Goal: Task Accomplishment & Management: Complete application form

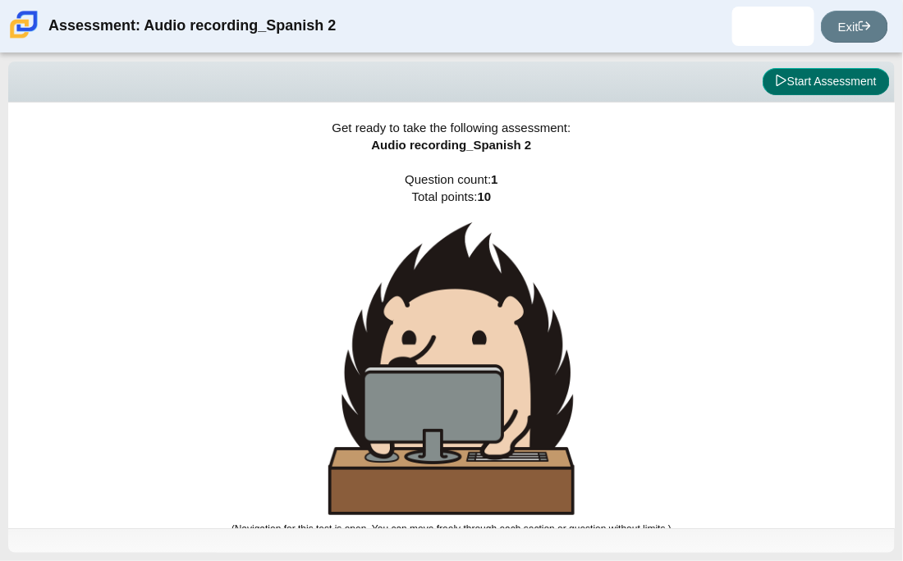
click at [865, 69] on button "Start Assessment" at bounding box center [825, 82] width 127 height 28
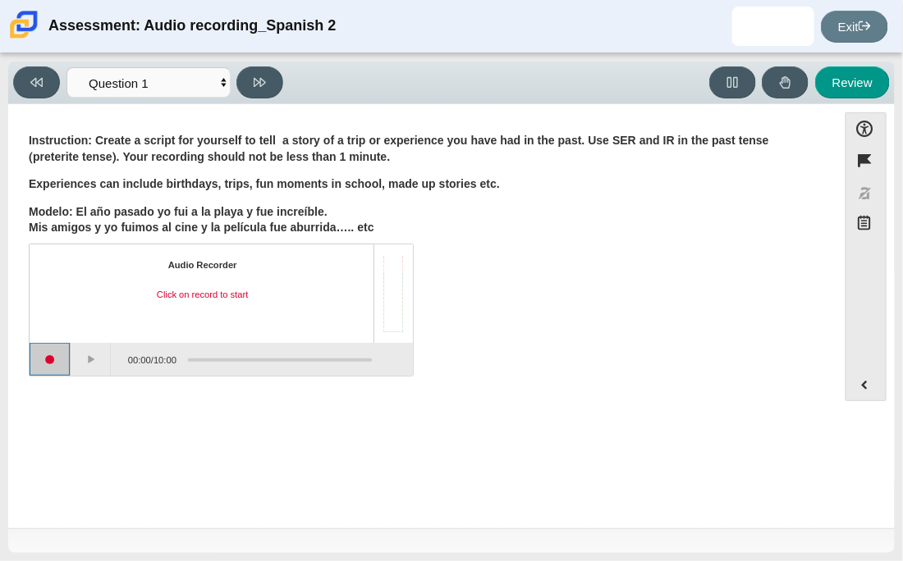
click at [65, 361] on button "Start recording" at bounding box center [50, 359] width 41 height 33
click at [160, 412] on div "Question Instruction: Create a script for yourself to tell a story of a trip or…" at bounding box center [422, 319] width 812 height 405
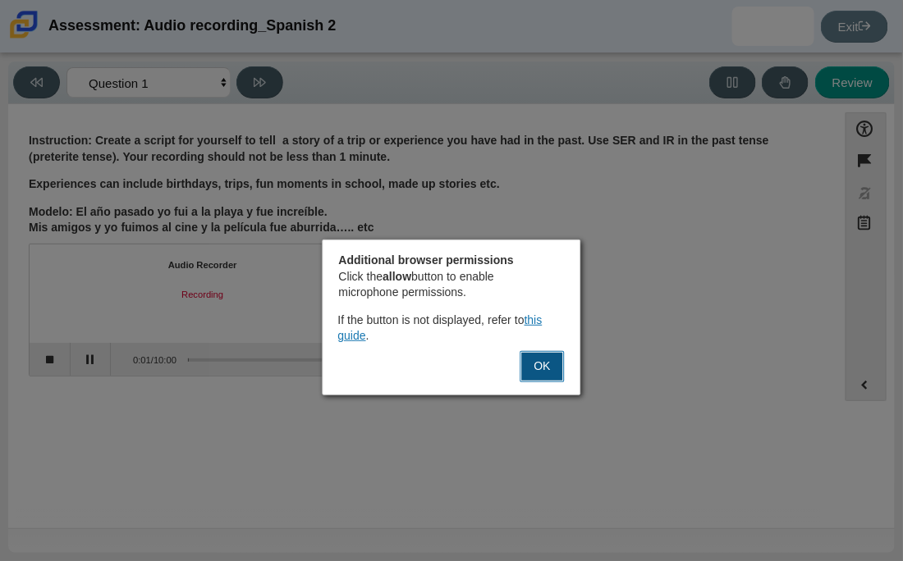
click at [551, 367] on button "OK" at bounding box center [542, 366] width 44 height 31
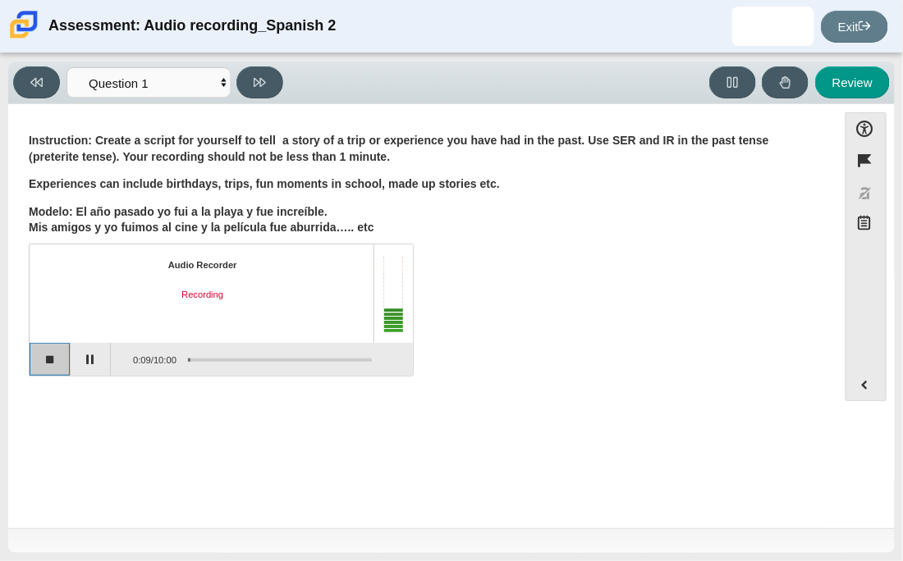
click at [40, 359] on button "Stop recording" at bounding box center [50, 359] width 41 height 33
click at [42, 365] on button "Start recording" at bounding box center [50, 359] width 41 height 33
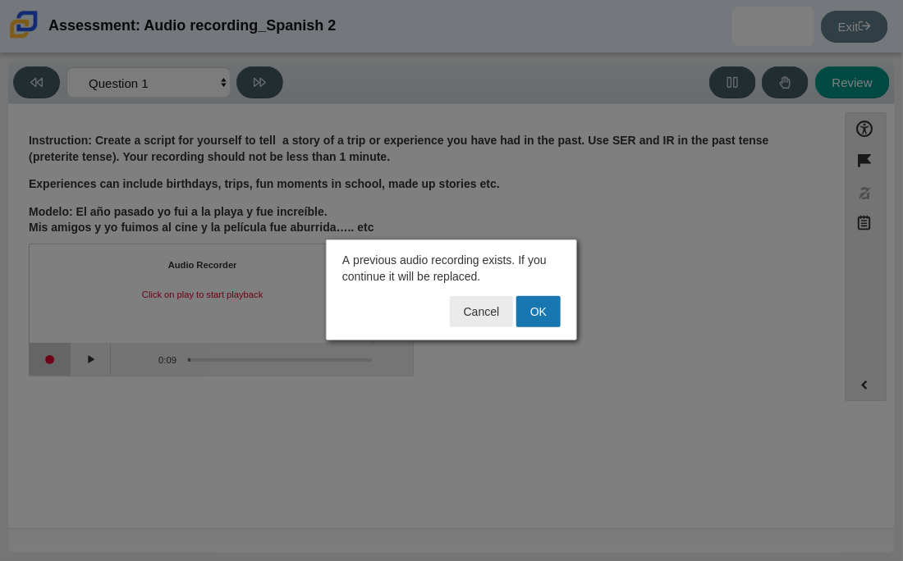
click at [42, 365] on div at bounding box center [451, 280] width 903 height 561
click at [534, 312] on button "OK" at bounding box center [538, 311] width 44 height 31
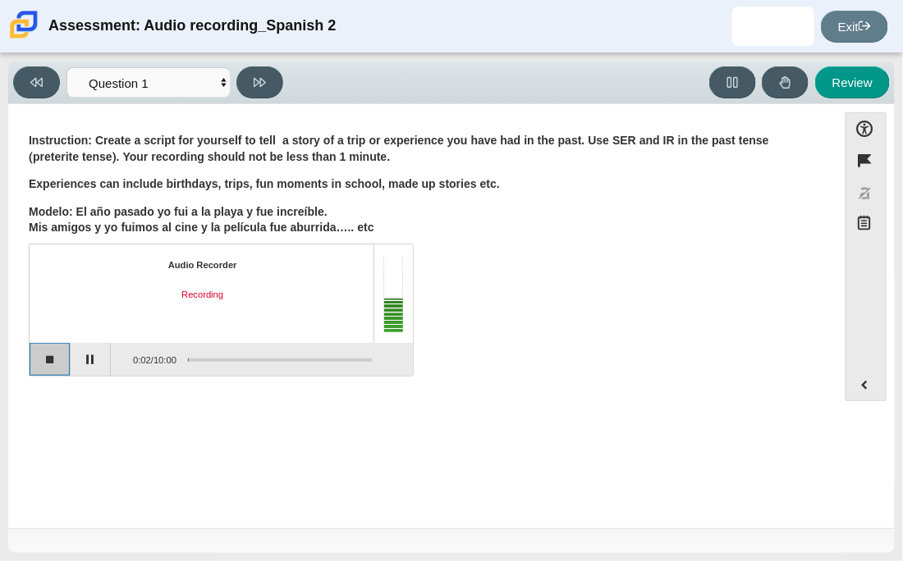
click at [31, 354] on button "Stop recording" at bounding box center [50, 359] width 41 height 33
click at [42, 364] on button "Start recording" at bounding box center [50, 359] width 41 height 33
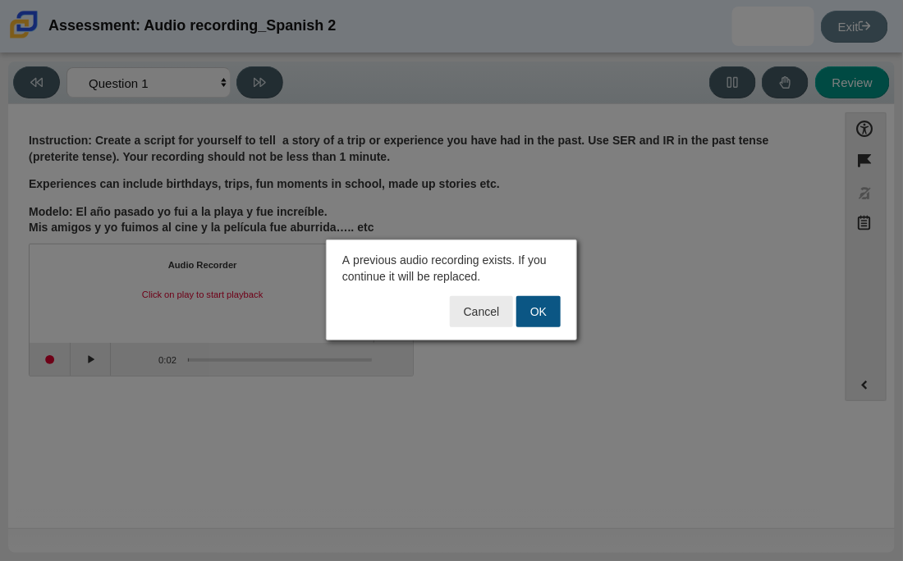
click at [530, 309] on button "OK" at bounding box center [538, 311] width 44 height 31
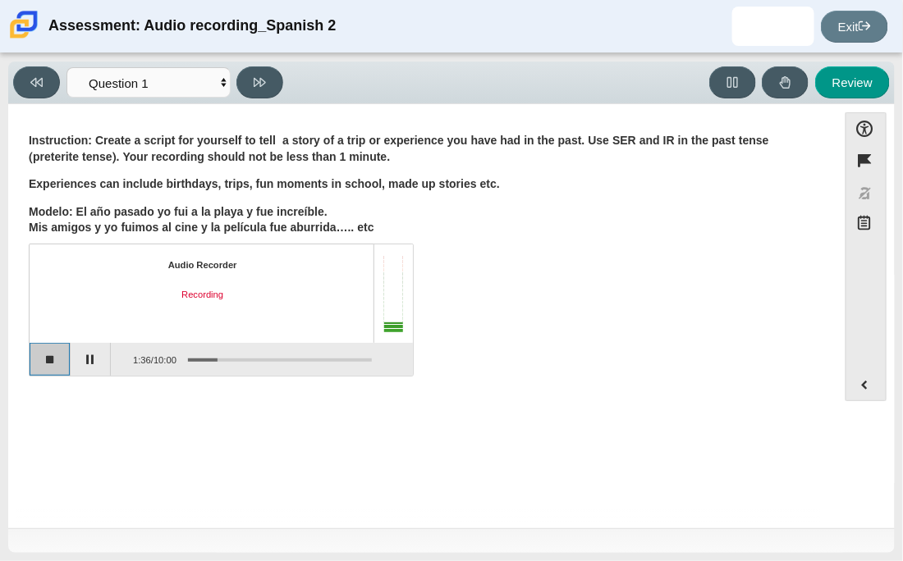
click at [39, 362] on button "Stop recording" at bounding box center [50, 359] width 41 height 33
click at [858, 89] on button "Review" at bounding box center [852, 82] width 75 height 32
select select "review"
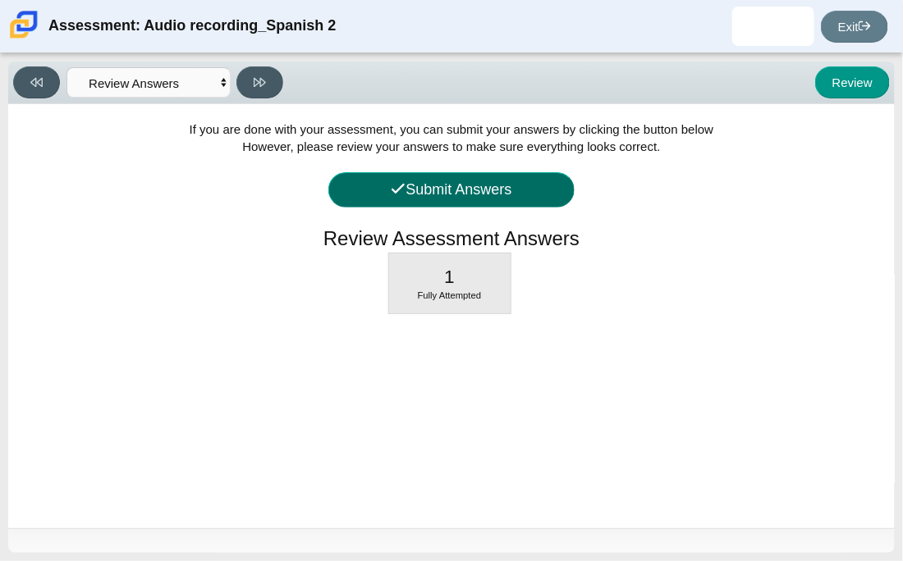
click at [459, 191] on button "Submit Answers" at bounding box center [451, 189] width 246 height 35
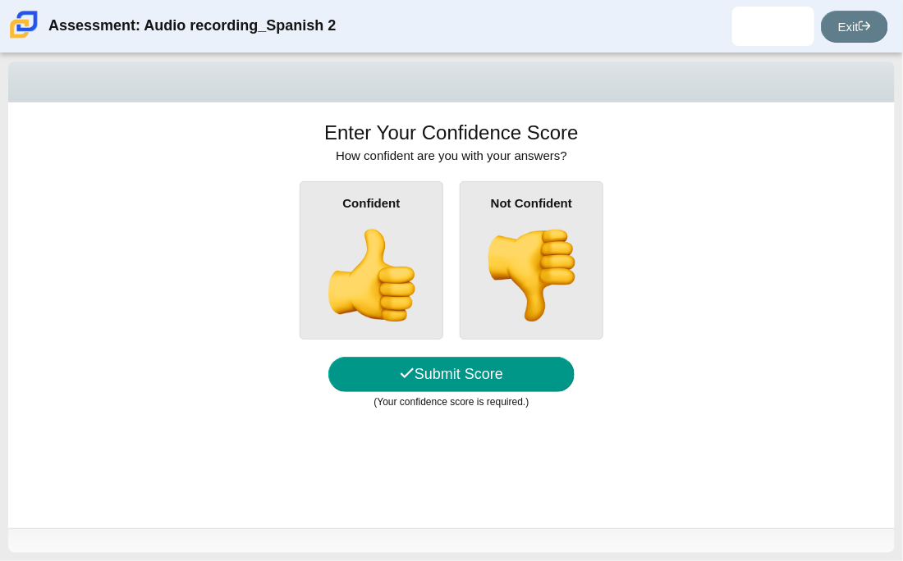
click at [426, 203] on div "Confident" at bounding box center [372, 260] width 144 height 158
click at [0, 0] on input "Confident" at bounding box center [0, 0] width 0 height 0
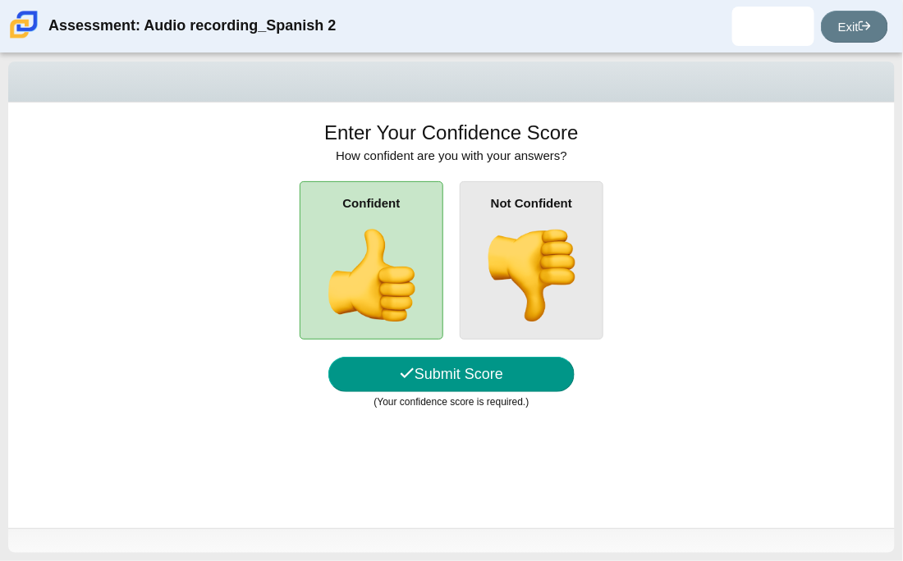
click at [495, 393] on div "(Your confidence score is required.)" at bounding box center [451, 400] width 853 height 17
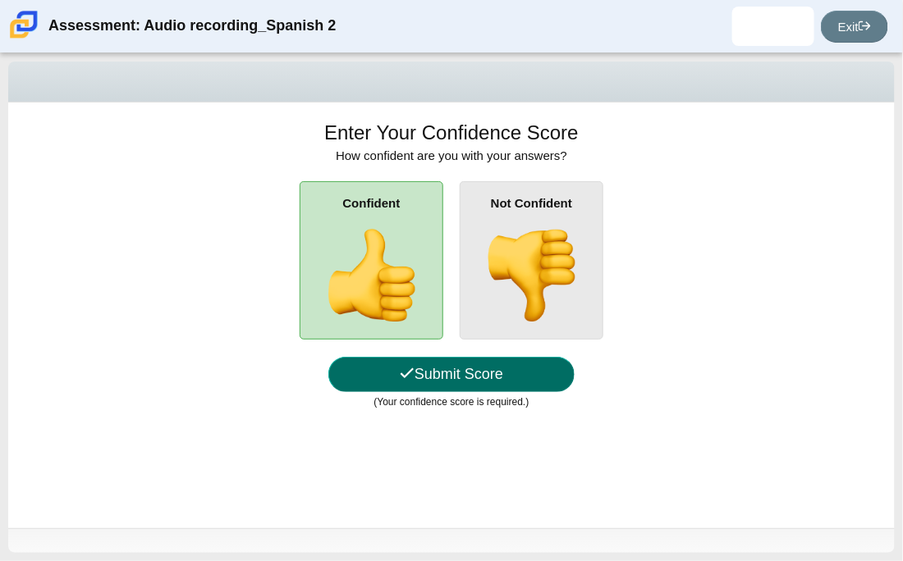
click at [493, 390] on button "Submit Score" at bounding box center [451, 374] width 246 height 35
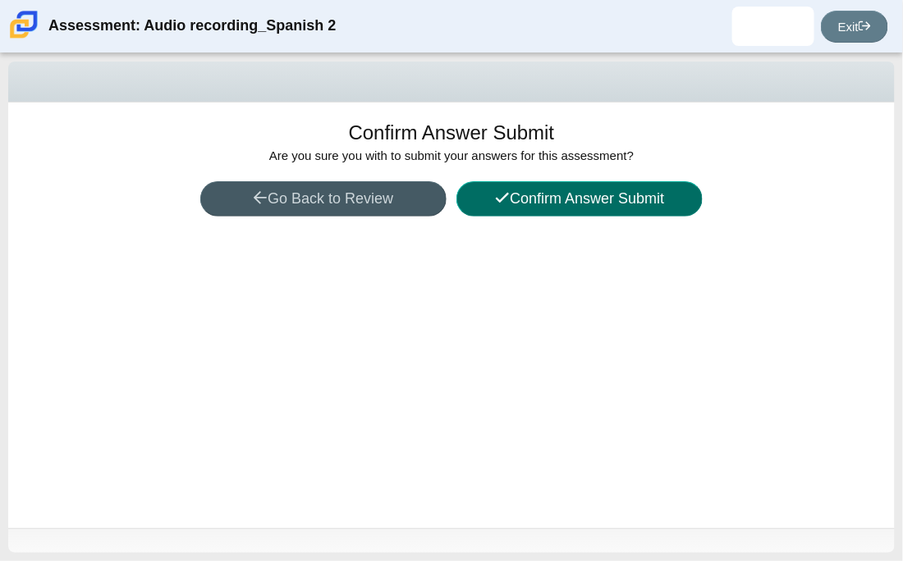
click at [528, 185] on button "Confirm Answer Submit" at bounding box center [579, 198] width 246 height 35
